Goal: Transaction & Acquisition: Download file/media

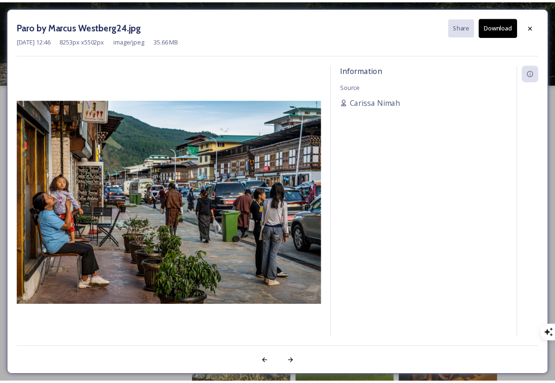
scroll to position [794, 0]
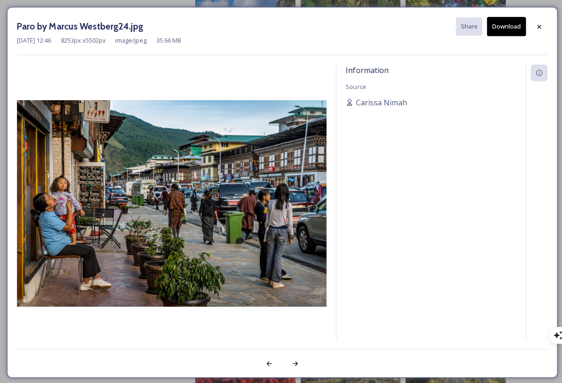
click at [538, 27] on icon at bounding box center [537, 26] width 4 height 4
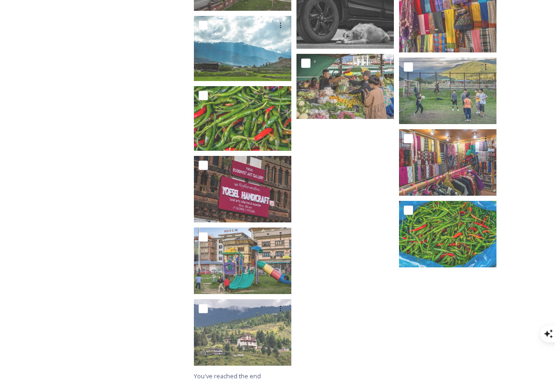
scroll to position [3881, 0]
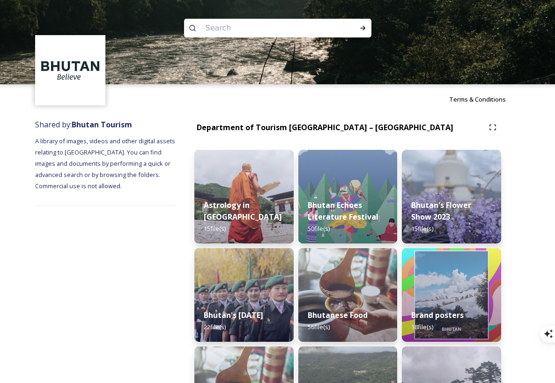
scroll to position [173, 0]
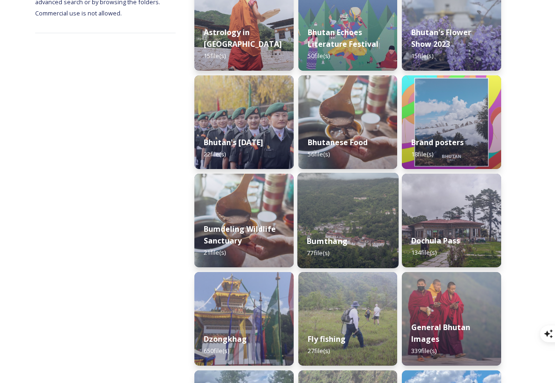
click at [352, 229] on div "Bumthang 77 file(s)" at bounding box center [348, 247] width 101 height 43
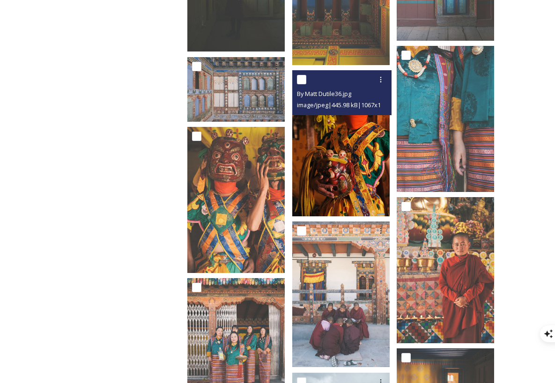
scroll to position [2218, 0]
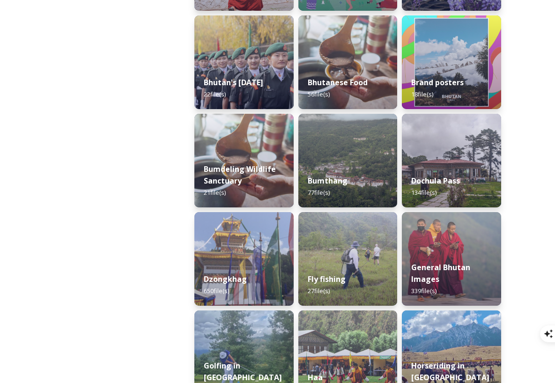
scroll to position [233, 0]
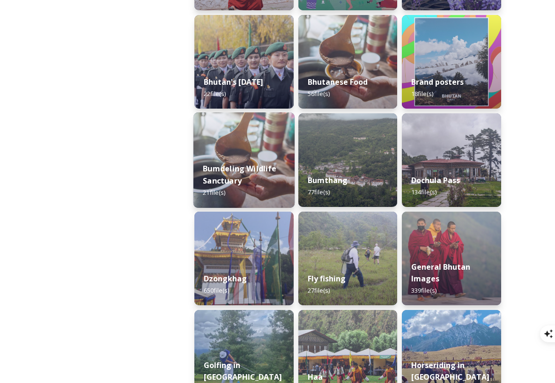
click at [258, 172] on strong "Bumdeling Wildlife Sanctuary" at bounding box center [240, 175] width 74 height 22
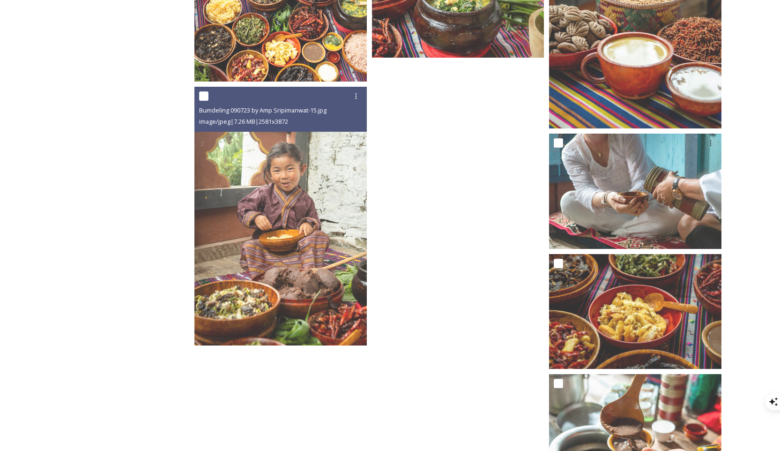
scroll to position [1108, 0]
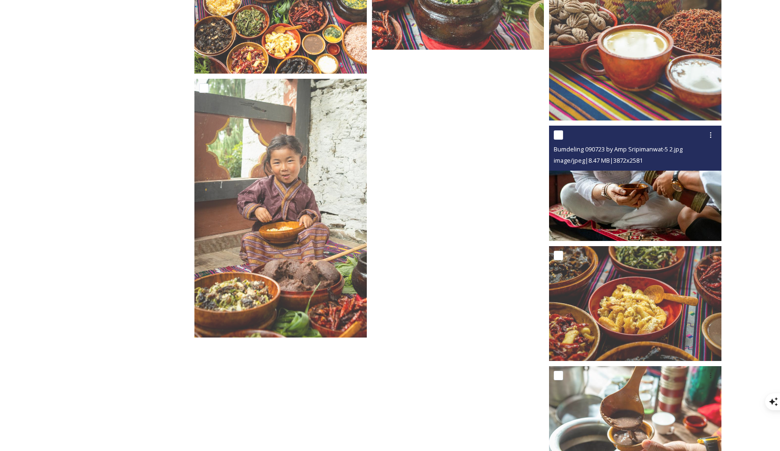
click at [562, 194] on img at bounding box center [635, 183] width 172 height 115
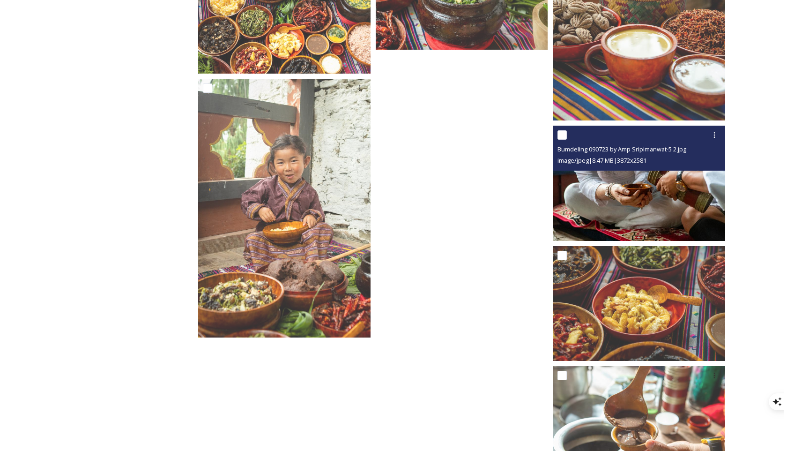
scroll to position [1038, 0]
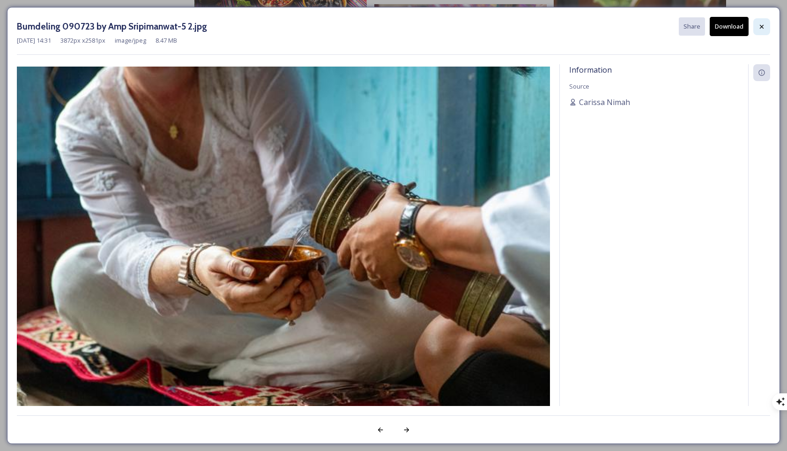
click at [562, 27] on icon at bounding box center [761, 26] width 7 height 7
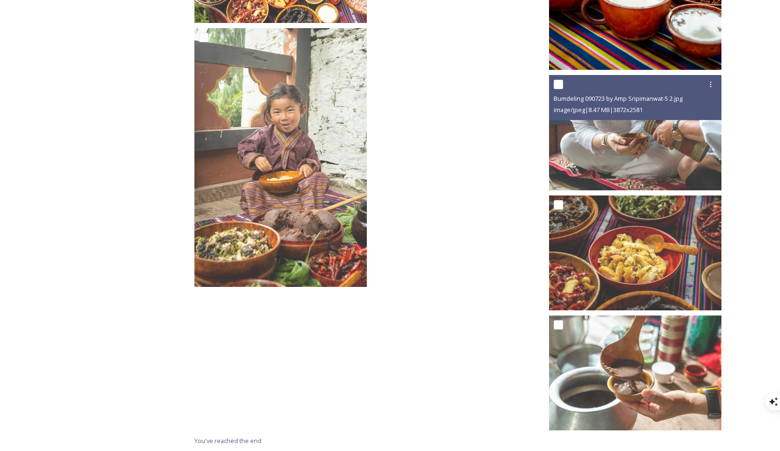
scroll to position [1156, 0]
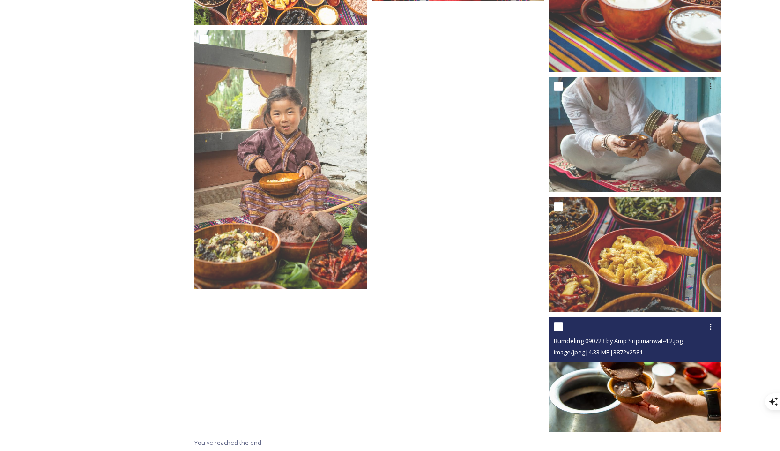
click at [562, 372] on img at bounding box center [635, 374] width 172 height 115
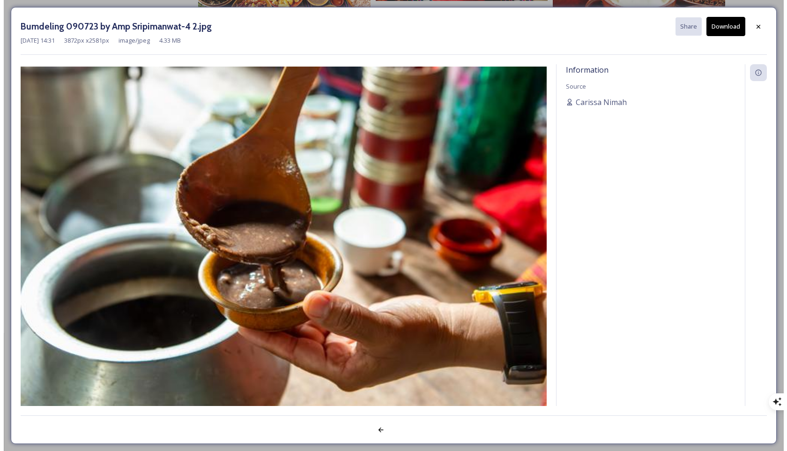
scroll to position [1038, 0]
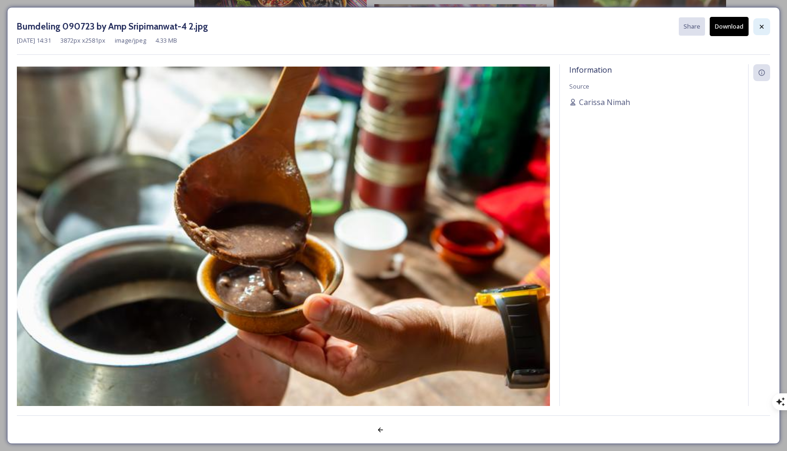
click at [562, 24] on icon at bounding box center [761, 26] width 7 height 7
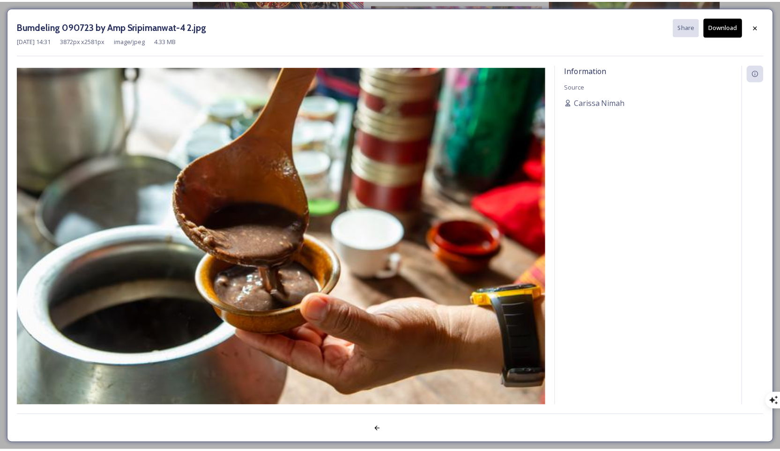
scroll to position [1156, 0]
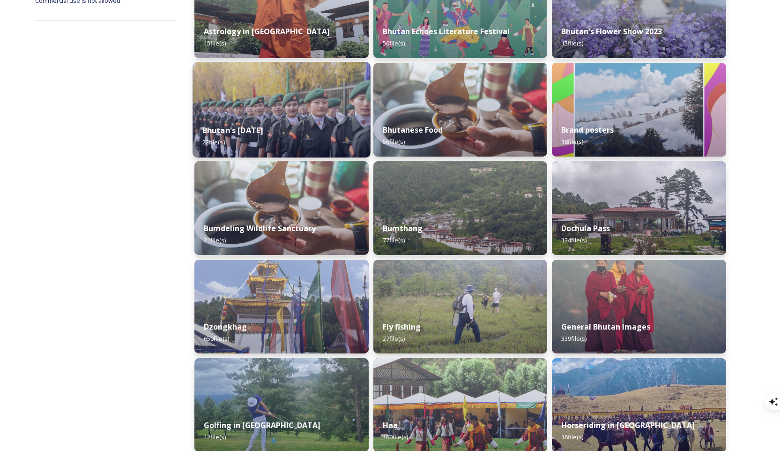
scroll to position [361, 0]
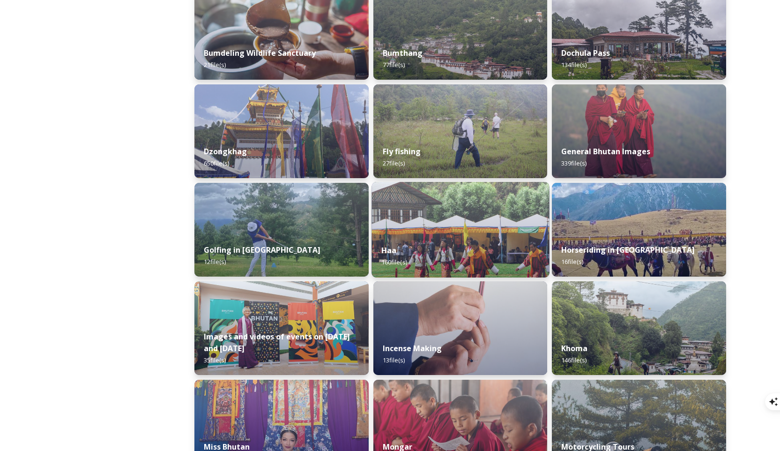
click at [420, 244] on div "Haa 160 file(s)" at bounding box center [461, 256] width 178 height 43
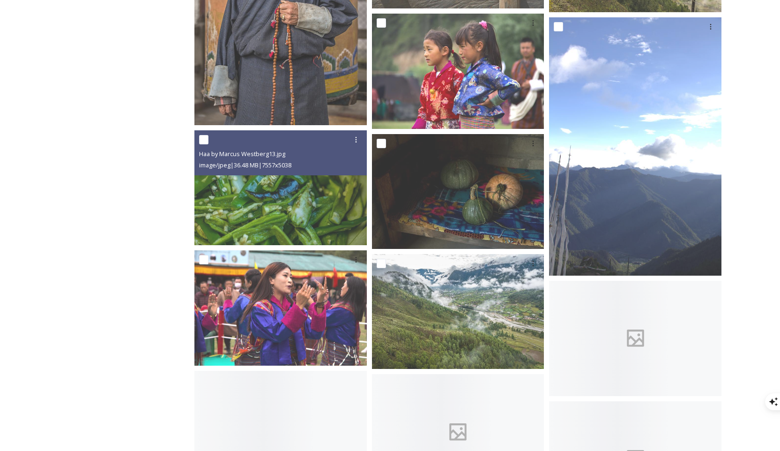
scroll to position [1511, 0]
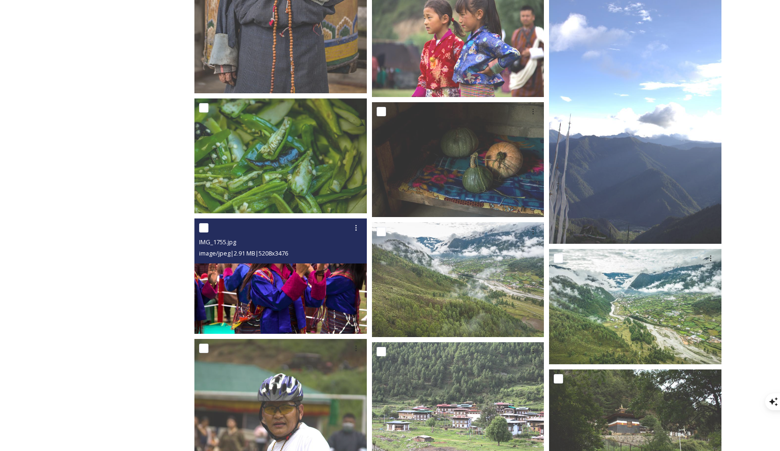
click at [330, 235] on div at bounding box center [281, 227] width 165 height 17
click at [331, 231] on div at bounding box center [281, 227] width 165 height 17
click at [284, 266] on img at bounding box center [281, 275] width 172 height 115
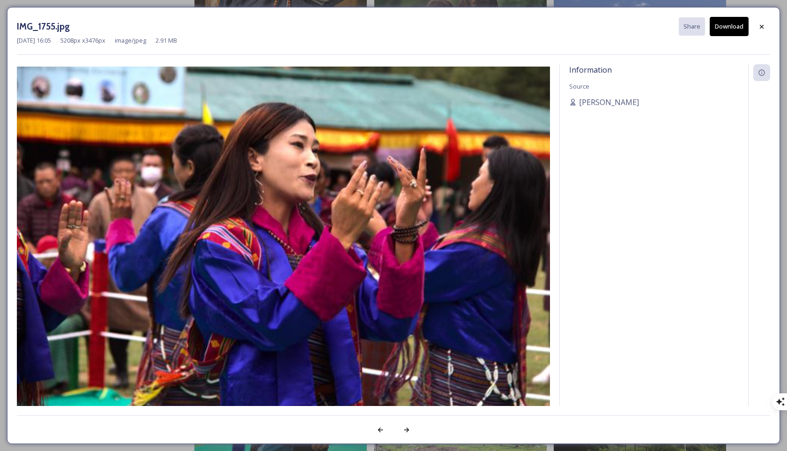
click at [562, 23] on button "Download" at bounding box center [729, 26] width 39 height 19
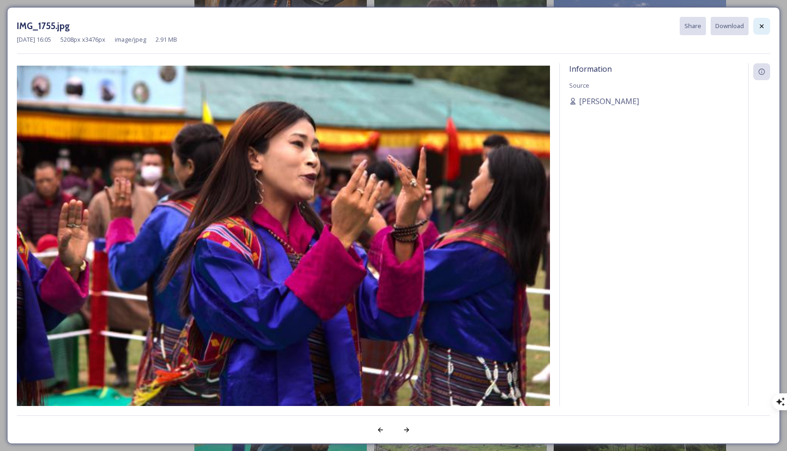
click at [562, 28] on icon at bounding box center [761, 25] width 7 height 7
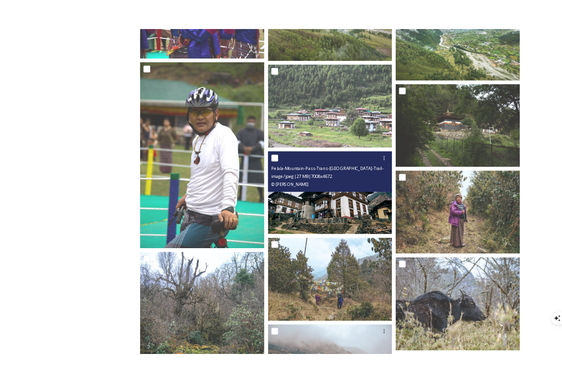
scroll to position [1782, 0]
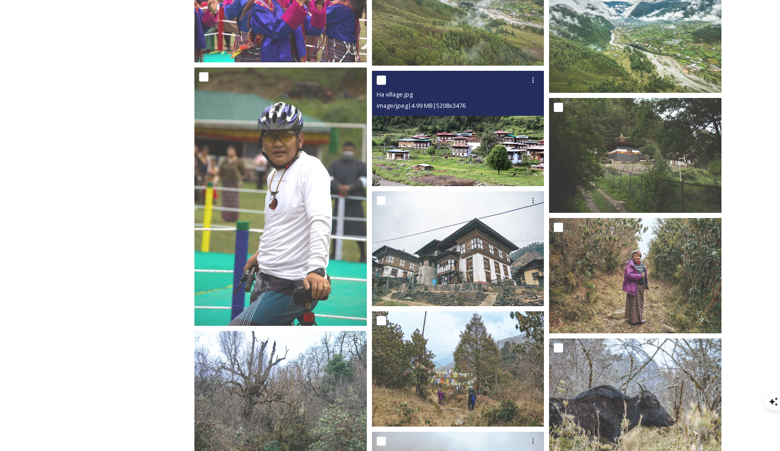
click at [492, 150] on img at bounding box center [458, 128] width 172 height 115
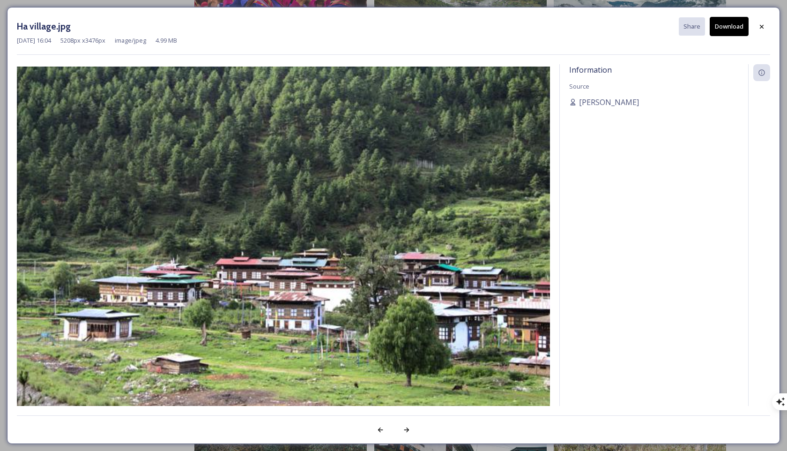
click at [562, 34] on div "Ha village.jpg Share Download" at bounding box center [394, 26] width 754 height 19
click at [562, 24] on button "Download" at bounding box center [729, 26] width 39 height 19
